Goal: Communication & Community: Participate in discussion

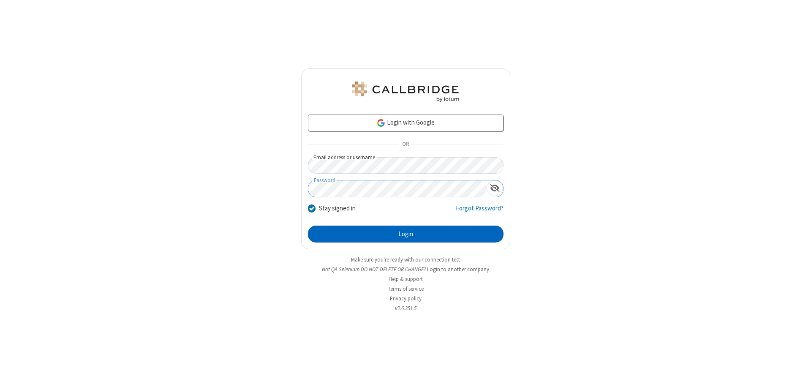
click at [405, 234] on button "Login" at bounding box center [406, 234] width 196 height 17
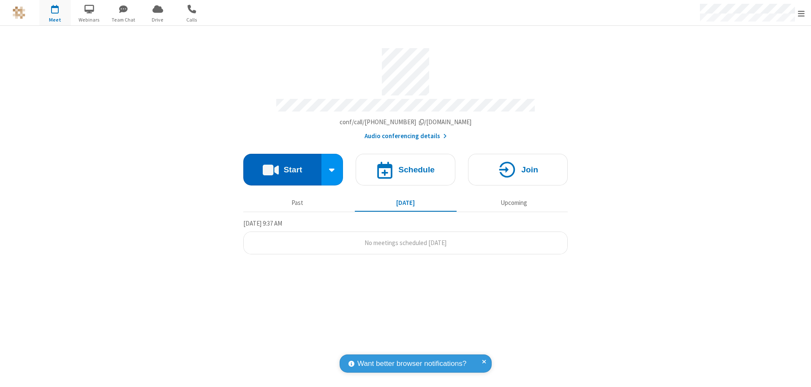
click at [282, 166] on button "Start" at bounding box center [282, 170] width 78 height 32
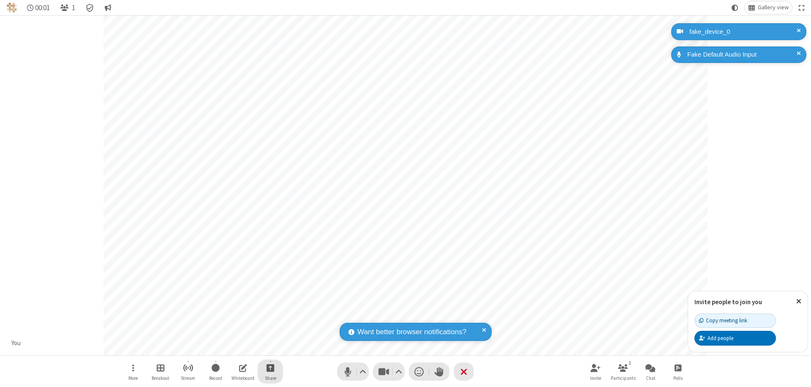
click at [270, 367] on span "Start sharing" at bounding box center [270, 367] width 8 height 11
click at [236, 347] on span "Share my screen" at bounding box center [236, 347] width 10 height 7
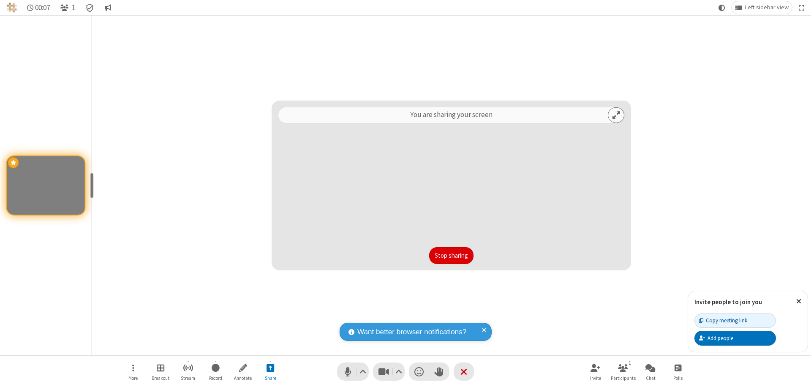
click at [451, 256] on button "Stop sharing" at bounding box center [451, 255] width 44 height 17
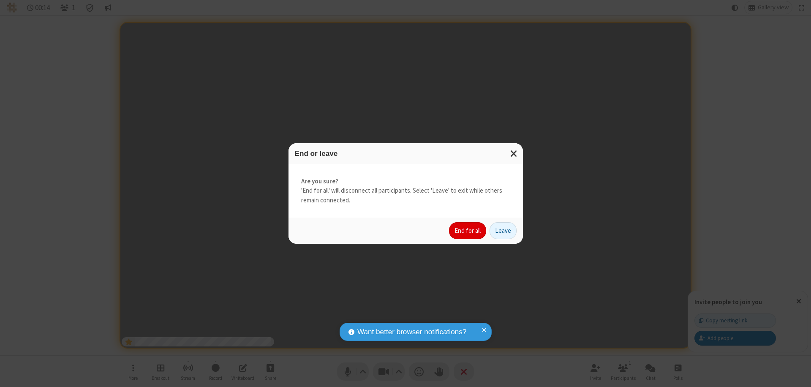
click at [468, 231] on button "End for all" at bounding box center [467, 230] width 37 height 17
